Goal: Find specific page/section: Find specific page/section

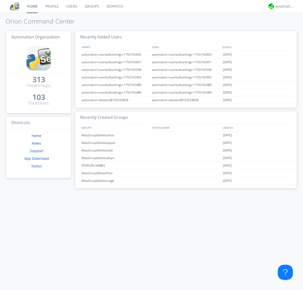
click at [115, 6] on link "Dispatch" at bounding box center [115, 6] width 24 height 13
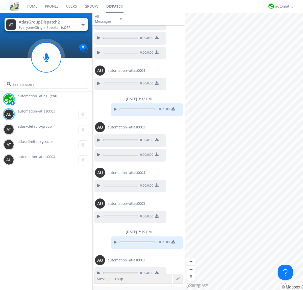
scroll to position [58, 0]
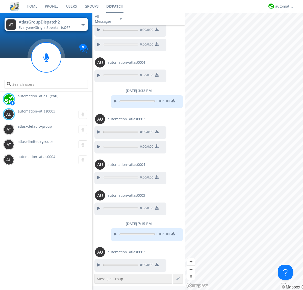
click at [83, 25] on div "button" at bounding box center [83, 25] width 4 height 2
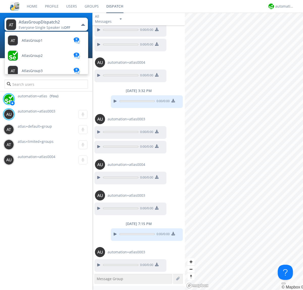
click at [38, 42] on span "AtlasGroupDispatch" at bounding box center [32, 41] width 21 height 4
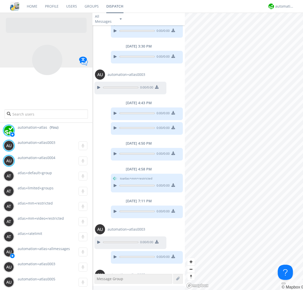
scroll to position [195, 0]
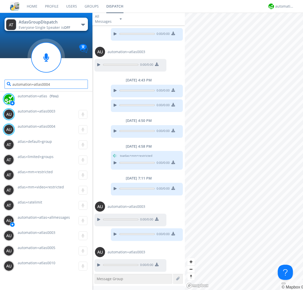
type input "automation+atlas0004"
click at [284, 6] on div "automation+atlas" at bounding box center [285, 6] width 19 height 5
